Goal: Task Accomplishment & Management: Manage account settings

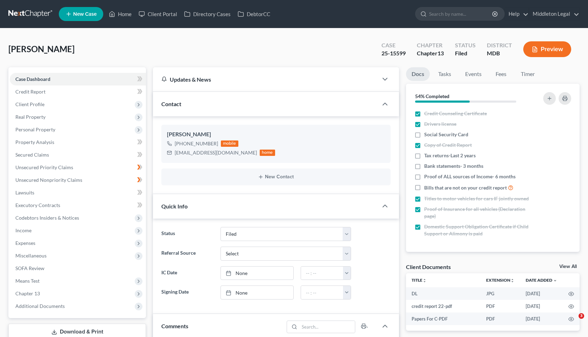
select select "3"
click at [120, 14] on link "Home" at bounding box center [120, 14] width 30 height 13
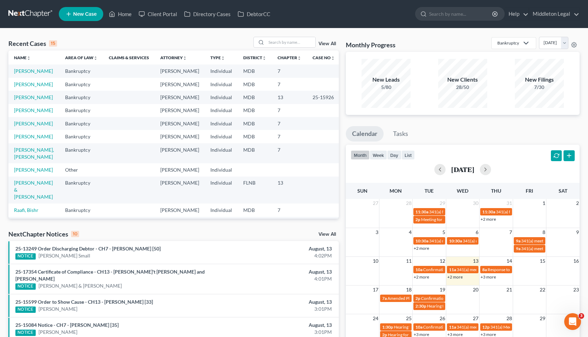
click at [327, 44] on link "View All" at bounding box center [328, 43] width 18 height 5
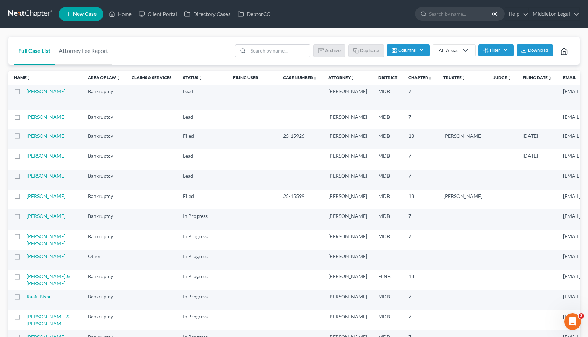
click at [36, 94] on link "[PERSON_NAME]" at bounding box center [46, 91] width 39 height 6
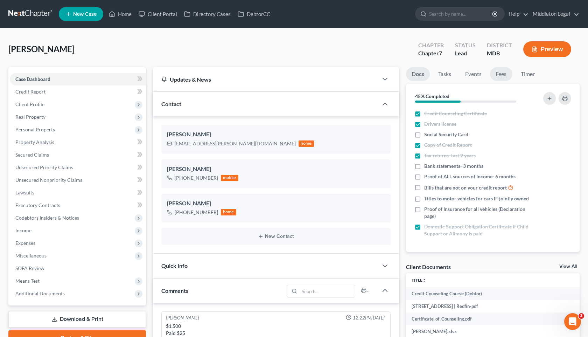
click at [503, 73] on link "Fees" at bounding box center [501, 74] width 22 height 14
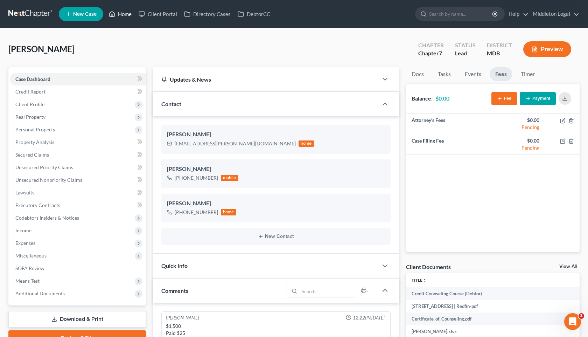
click at [123, 14] on link "Home" at bounding box center [120, 14] width 30 height 13
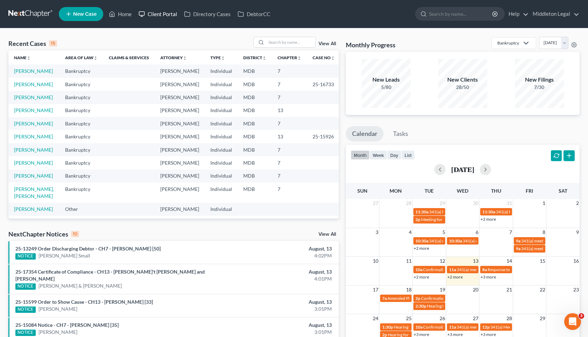
click at [166, 11] on link "Client Portal" at bounding box center [158, 14] width 46 height 13
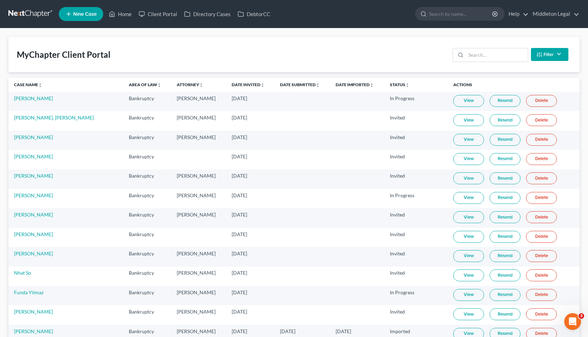
click at [555, 56] on button "Filter" at bounding box center [549, 54] width 37 height 13
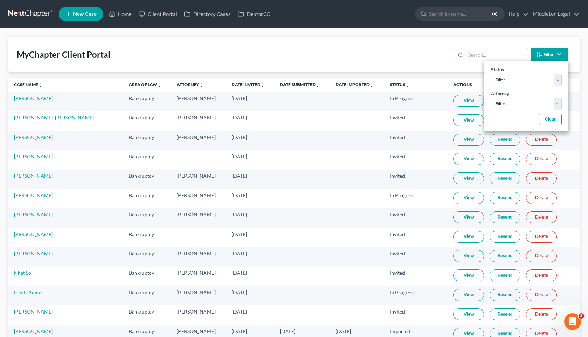
click at [555, 56] on button "Filter" at bounding box center [549, 54] width 37 height 13
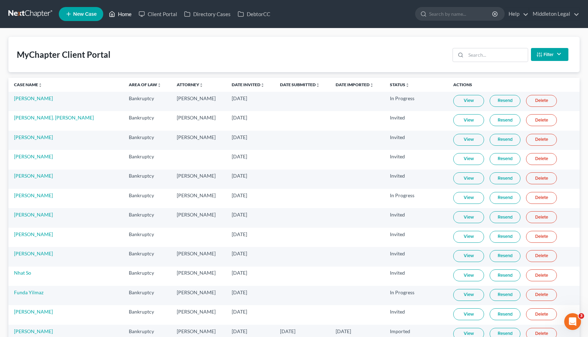
click at [128, 17] on link "Home" at bounding box center [120, 14] width 30 height 13
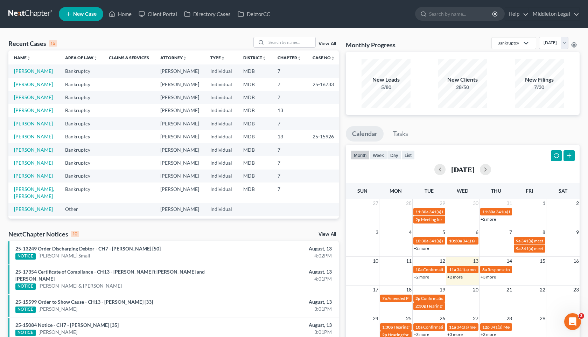
click at [328, 45] on link "View All" at bounding box center [328, 43] width 18 height 5
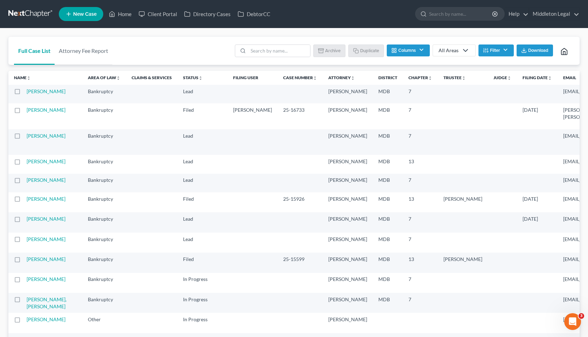
click at [424, 50] on button "Columns" at bounding box center [408, 50] width 43 height 12
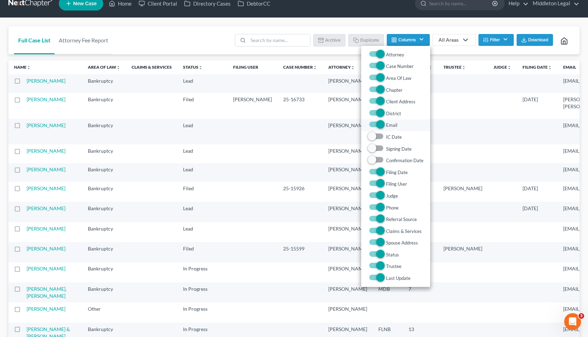
scroll to position [9, 0]
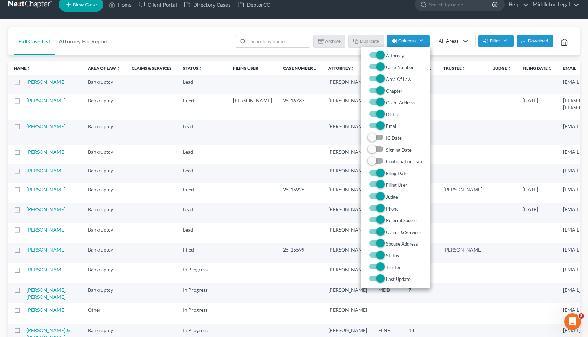
click at [517, 223] on td "[DATE]" at bounding box center [537, 213] width 41 height 20
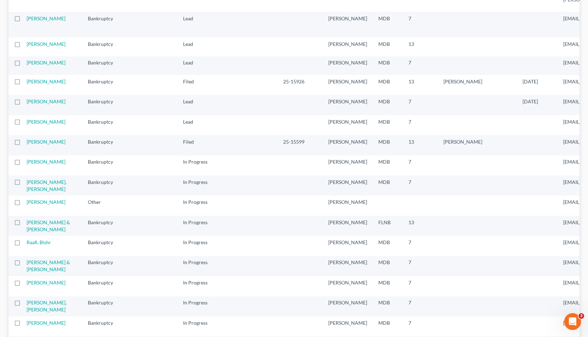
scroll to position [0, 0]
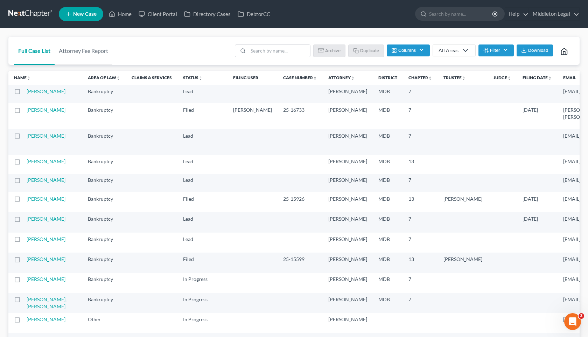
click at [494, 49] on button "Filter" at bounding box center [496, 50] width 35 height 12
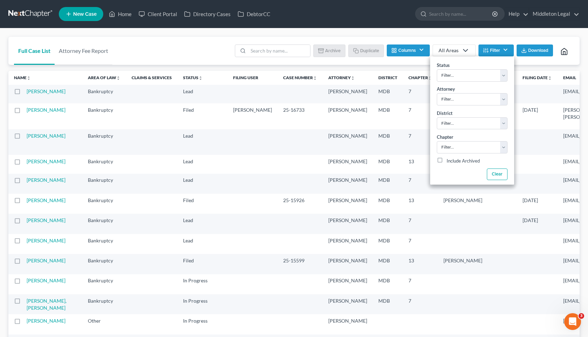
click at [438, 129] on td at bounding box center [463, 116] width 50 height 26
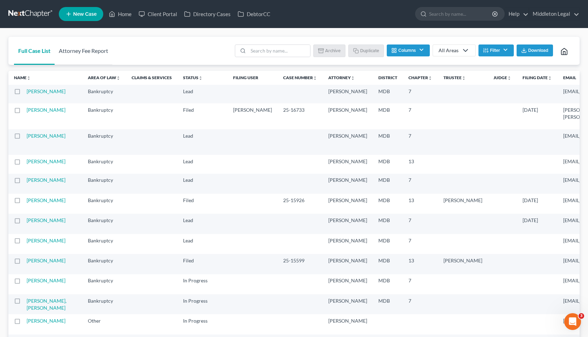
click at [77, 50] on link "Attorney Fee Report" at bounding box center [84, 51] width 58 height 28
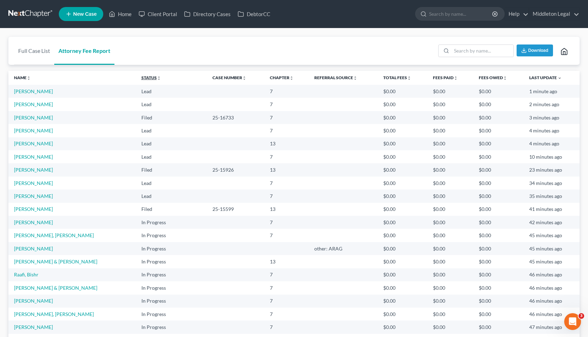
click at [157, 78] on icon "unfold_more" at bounding box center [159, 78] width 4 height 4
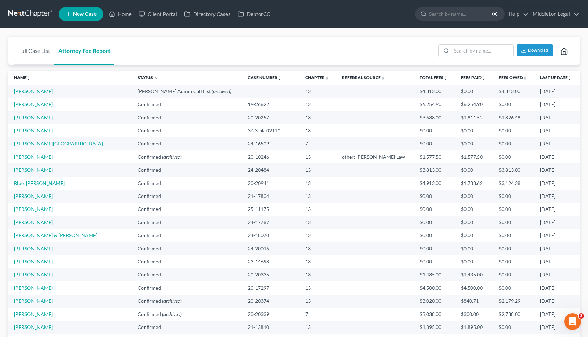
click at [554, 80] on th "Last Update unfold_more expand_more expand_less" at bounding box center [557, 78] width 45 height 14
click at [568, 79] on icon "unfold_more" at bounding box center [570, 78] width 4 height 4
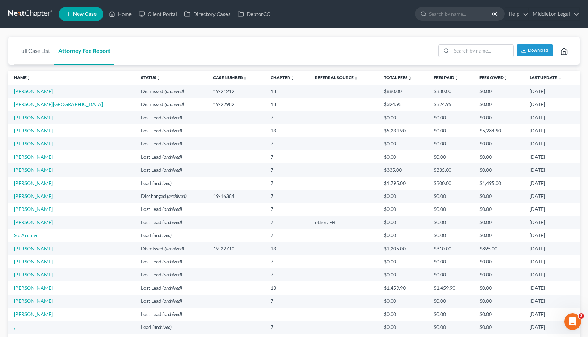
click at [546, 80] on th "Last Update unfold_more expand_more expand_less" at bounding box center [552, 78] width 56 height 14
click at [141, 76] on link "Status unfold_more expand_more expand_less" at bounding box center [151, 77] width 20 height 5
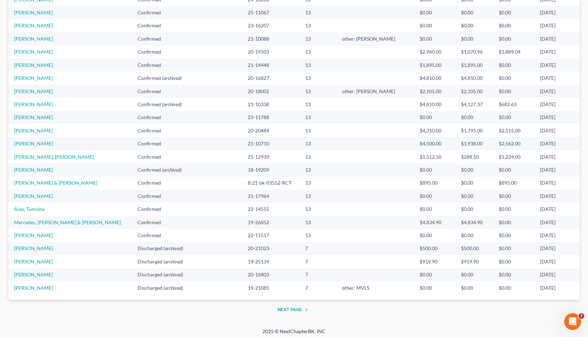
scroll to position [449, 0]
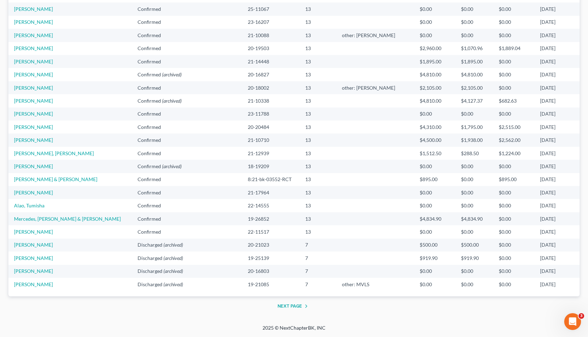
click at [296, 307] on button "Next Page" at bounding box center [294, 306] width 33 height 8
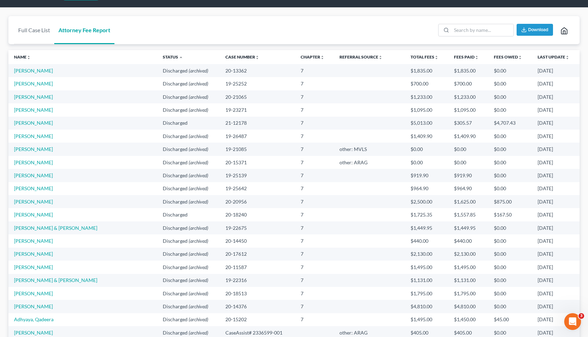
scroll to position [0, 0]
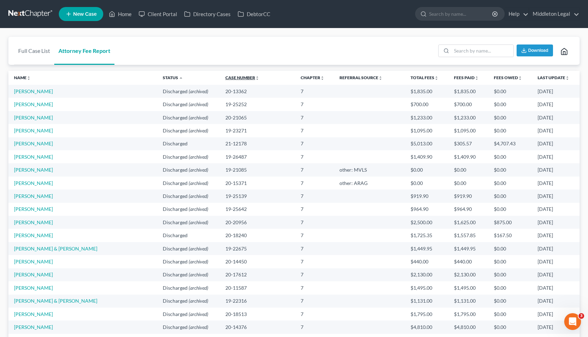
click at [225, 77] on link "Case Number unfold_more expand_more expand_less" at bounding box center [242, 77] width 34 height 5
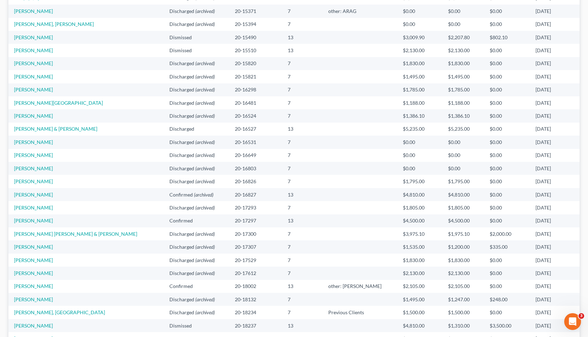
scroll to position [449, 0]
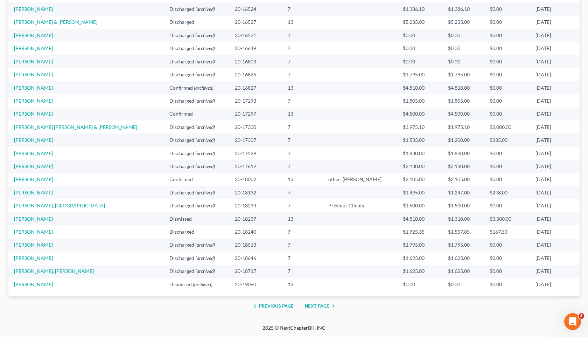
click at [321, 306] on button "Next Page" at bounding box center [321, 306] width 33 height 8
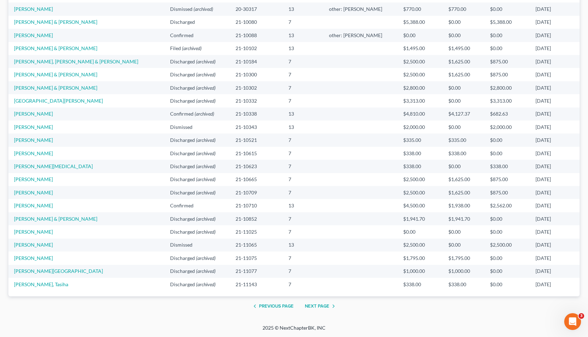
click at [321, 305] on button "Next Page" at bounding box center [321, 306] width 33 height 8
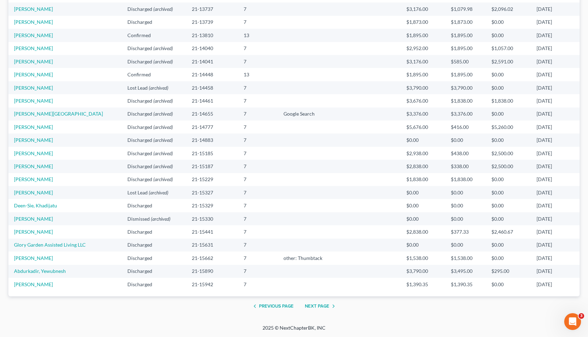
click at [324, 308] on button "Next Page" at bounding box center [321, 306] width 33 height 8
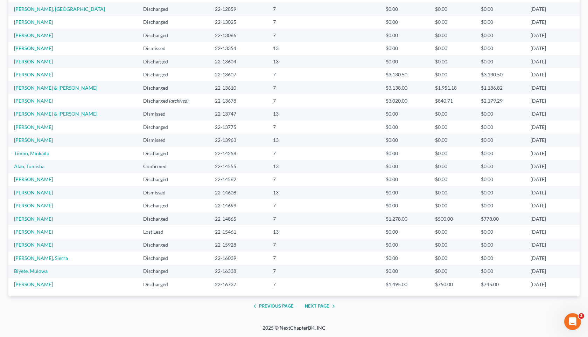
click at [322, 306] on button "Next Page" at bounding box center [321, 306] width 33 height 8
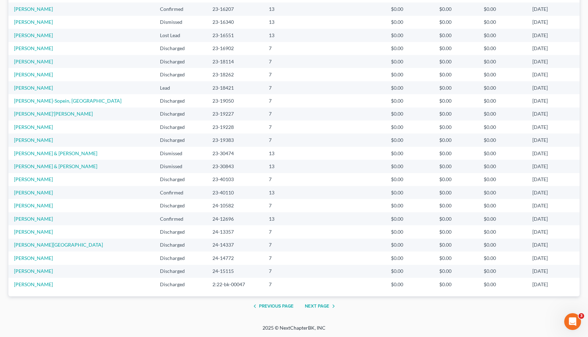
click at [322, 306] on button "Next Page" at bounding box center [321, 306] width 33 height 8
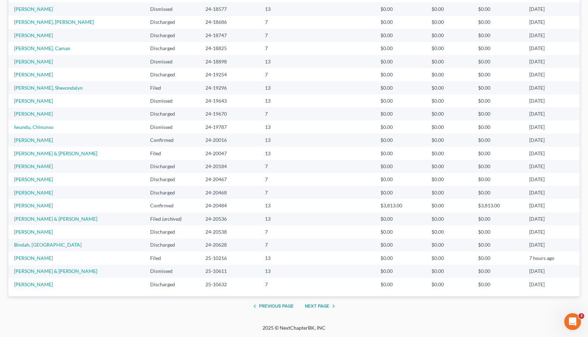
click at [322, 306] on button "Next Page" at bounding box center [321, 306] width 33 height 8
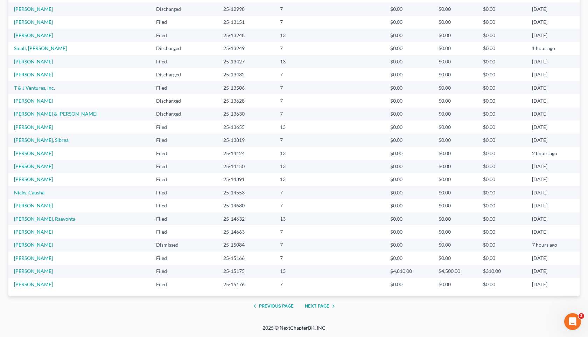
click at [322, 306] on button "Next Page" at bounding box center [321, 306] width 33 height 8
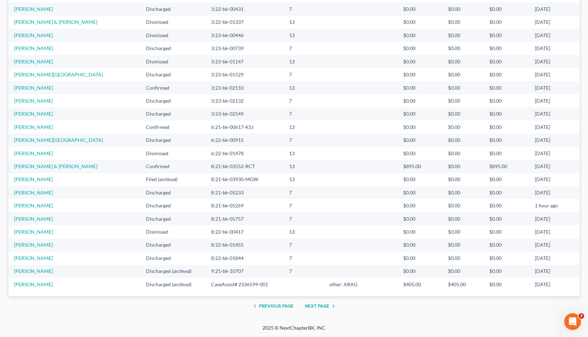
click at [326, 306] on button "Next Page" at bounding box center [321, 306] width 33 height 8
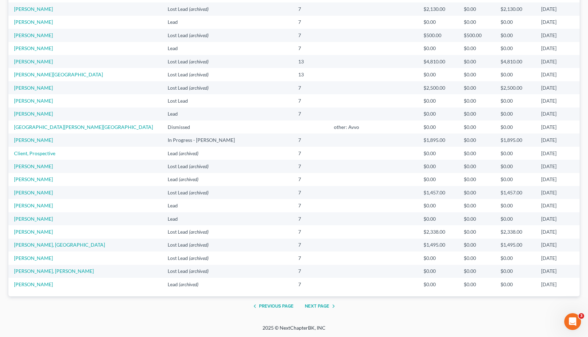
click at [316, 305] on button "Next Page" at bounding box center [321, 306] width 33 height 8
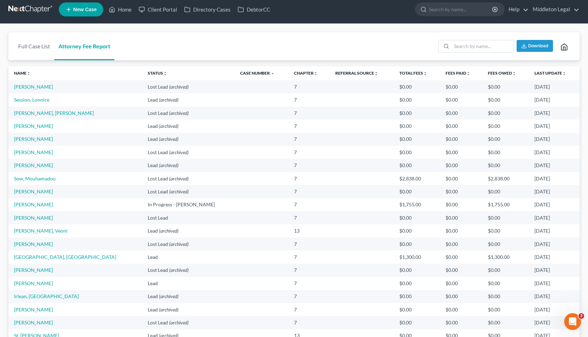
scroll to position [7, 0]
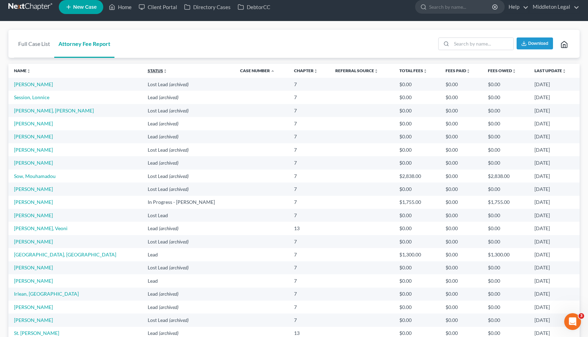
click at [148, 72] on link "Status unfold_more expand_more expand_less" at bounding box center [158, 70] width 20 height 5
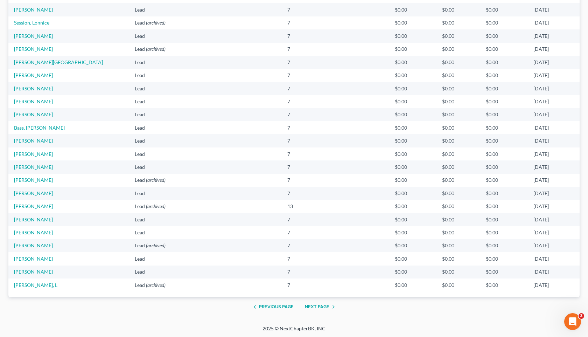
scroll to position [449, 0]
click at [321, 306] on button "Next Page" at bounding box center [321, 306] width 33 height 8
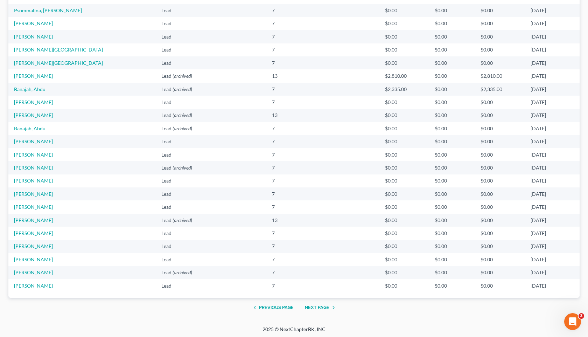
scroll to position [448, 0]
click at [314, 306] on button "Next Page" at bounding box center [321, 307] width 33 height 8
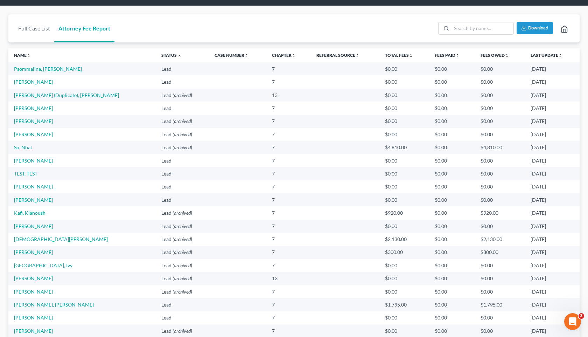
scroll to position [0, 0]
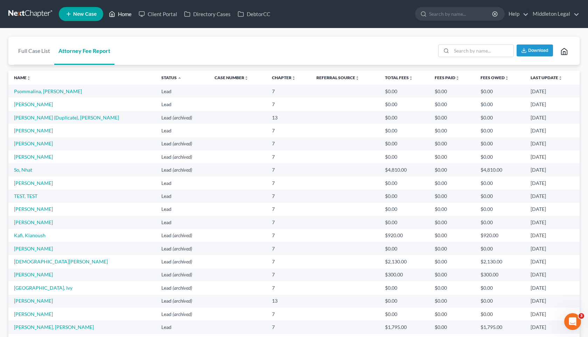
click at [122, 11] on link "Home" at bounding box center [120, 14] width 30 height 13
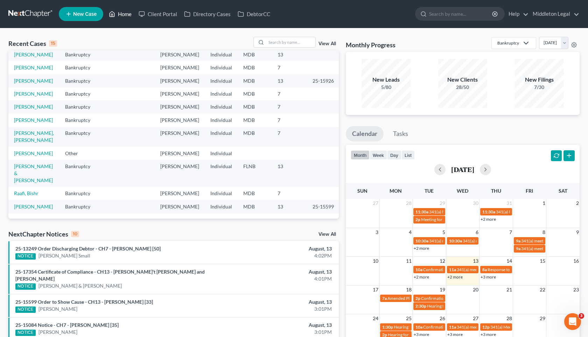
scroll to position [153, 0]
click at [35, 203] on link "[PERSON_NAME]" at bounding box center [33, 206] width 39 height 6
select select "3"
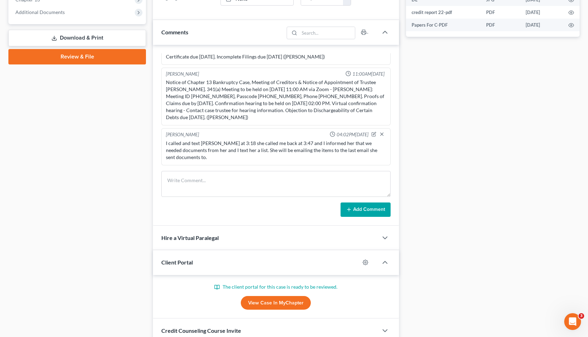
scroll to position [299, 0]
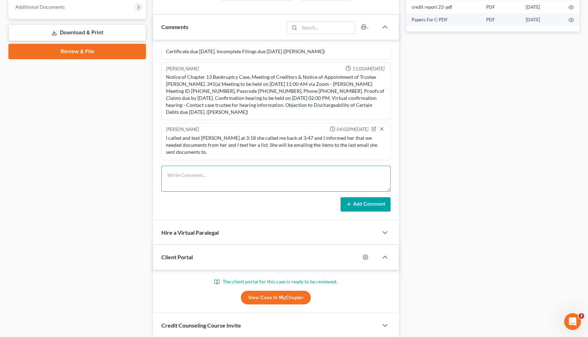
click at [235, 171] on textarea at bounding box center [275, 179] width 229 height 26
type textarea "S"
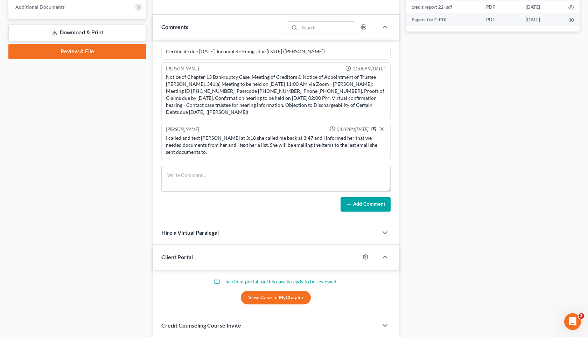
click at [374, 129] on icon "button" at bounding box center [373, 128] width 5 height 5
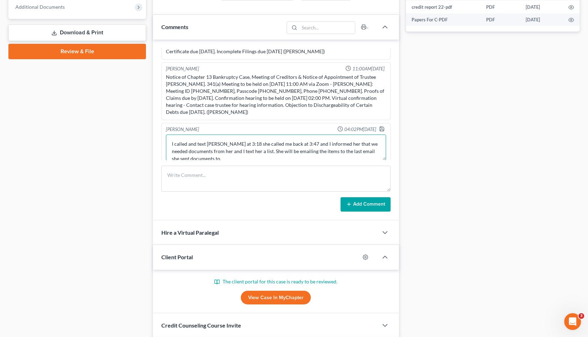
click at [222, 157] on textarea "I called and text [PERSON_NAME] at 3:18 she called me back at 3:47 and I inform…" at bounding box center [276, 147] width 220 height 26
type textarea "I called and text [PERSON_NAME] at 3:18 she called me back at 3:47 and I inform…"
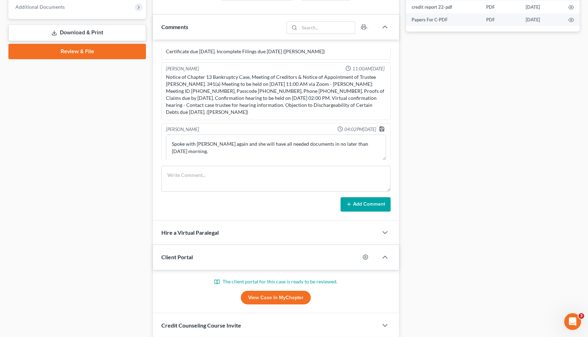
click at [382, 128] on icon "button" at bounding box center [382, 129] width 6 height 6
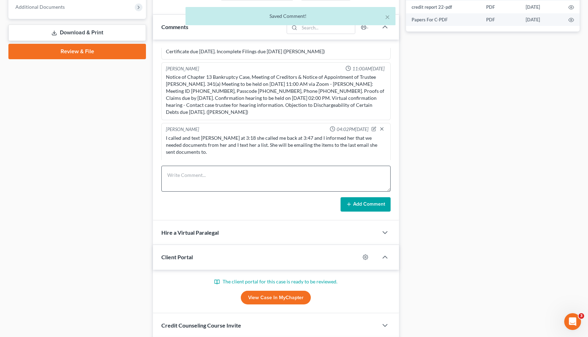
scroll to position [146, 0]
